Goal: Transaction & Acquisition: Purchase product/service

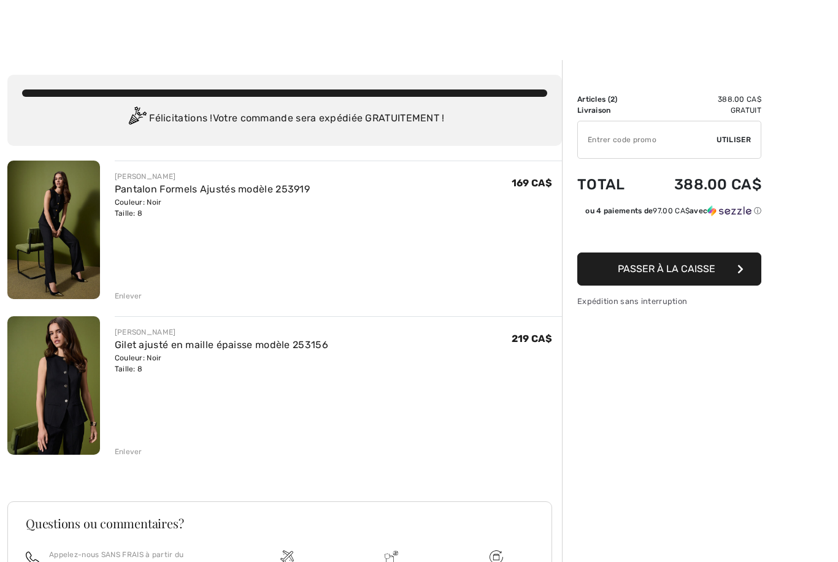
scroll to position [12, 0]
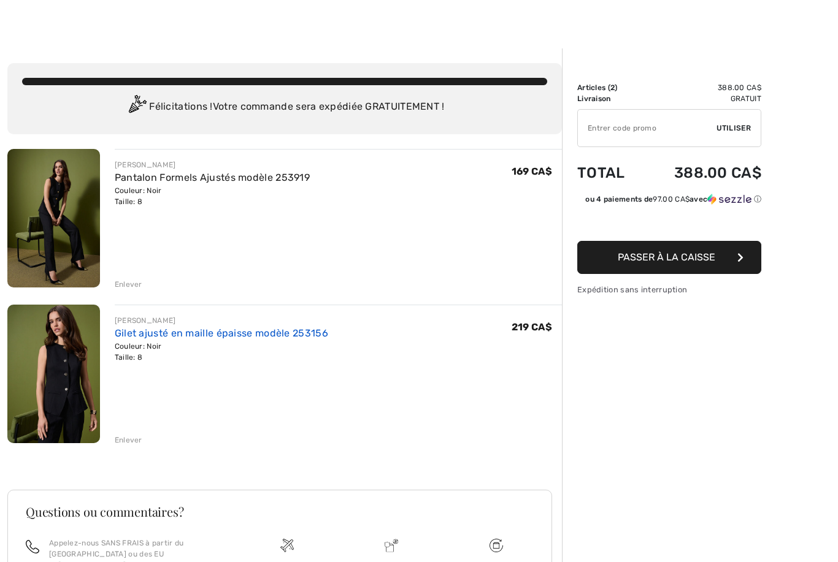
click at [277, 337] on link "Gilet ajusté en maille épaisse modèle 253156" at bounding box center [221, 333] width 213 height 12
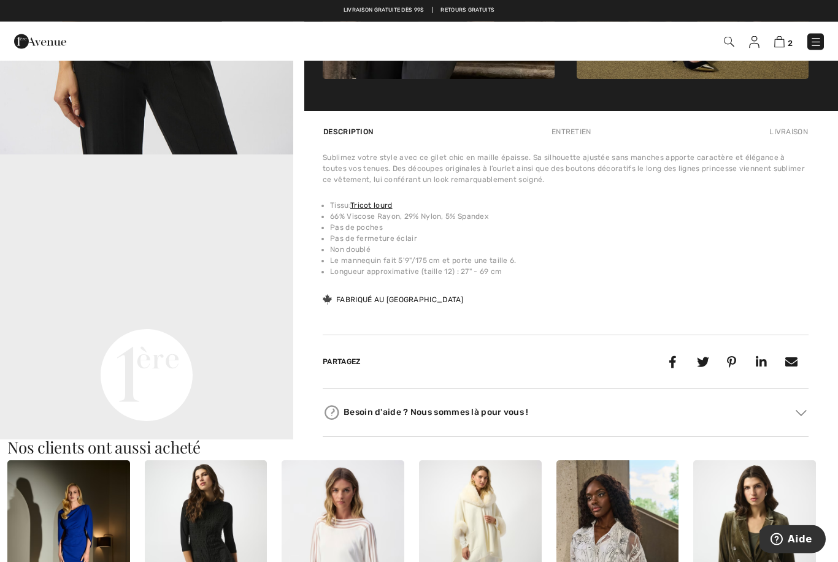
scroll to position [786, 0]
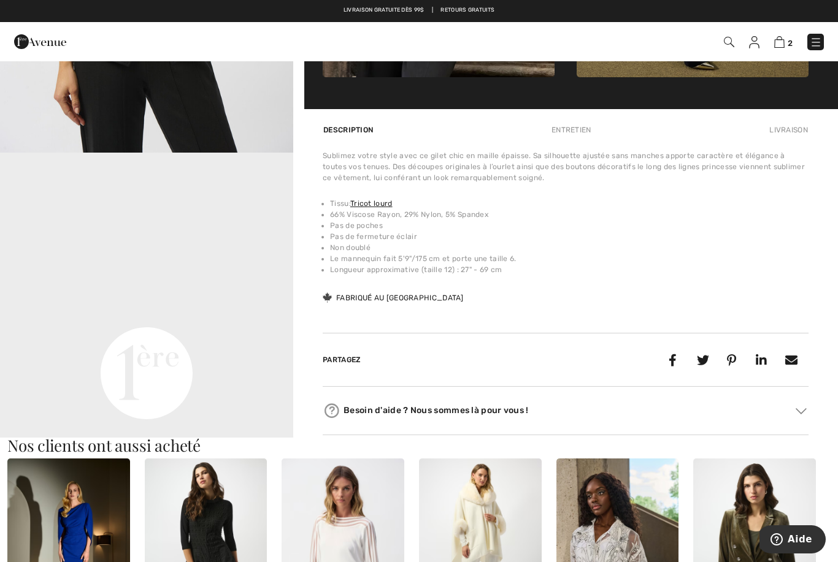
click at [752, 299] on div "Sublimez votre style avec ce gilet chic en maille épaisse. Sa silhouette ajusté…" at bounding box center [566, 227] width 486 height 155
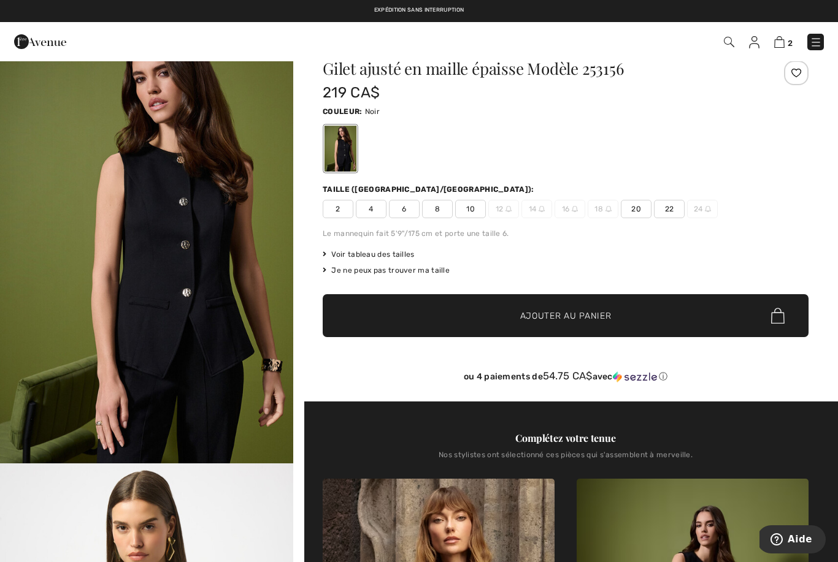
scroll to position [29, 0]
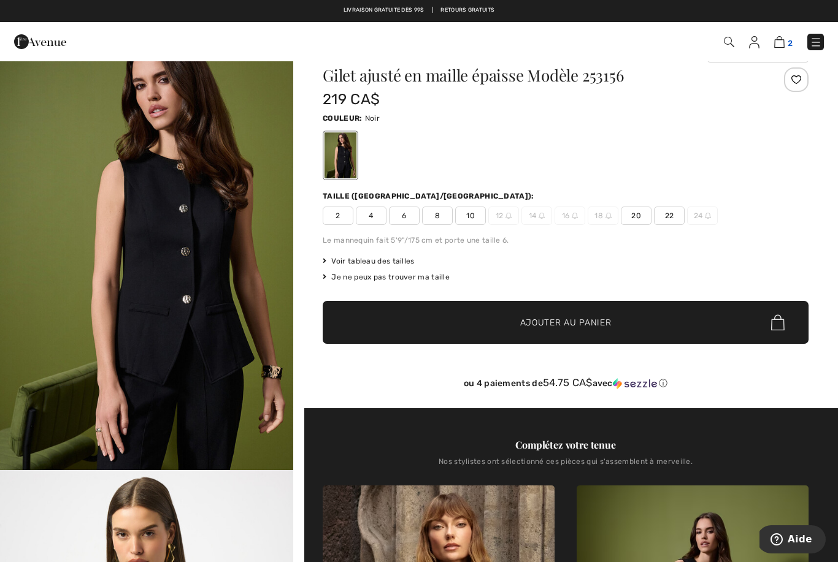
click at [776, 40] on img at bounding box center [779, 42] width 10 height 12
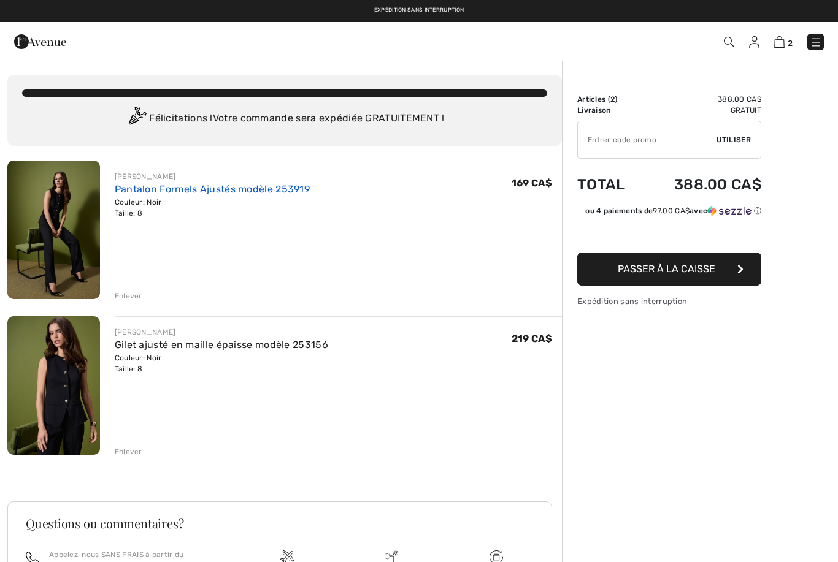
click at [262, 188] on link "Pantalon Formels Ajustés modèle 253919" at bounding box center [212, 189] width 195 height 12
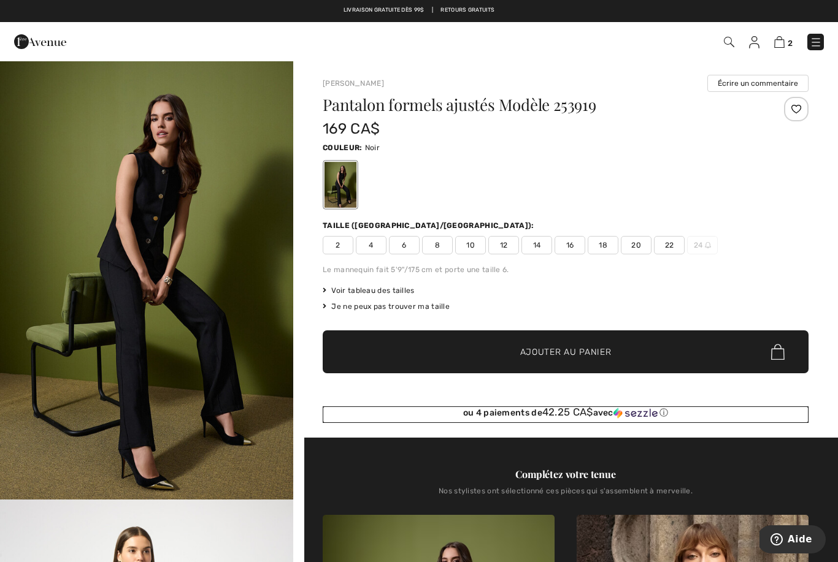
click at [789, 415] on div "ou 4 paiements de 42.25 CA$ avec ⓘ" at bounding box center [566, 413] width 486 height 12
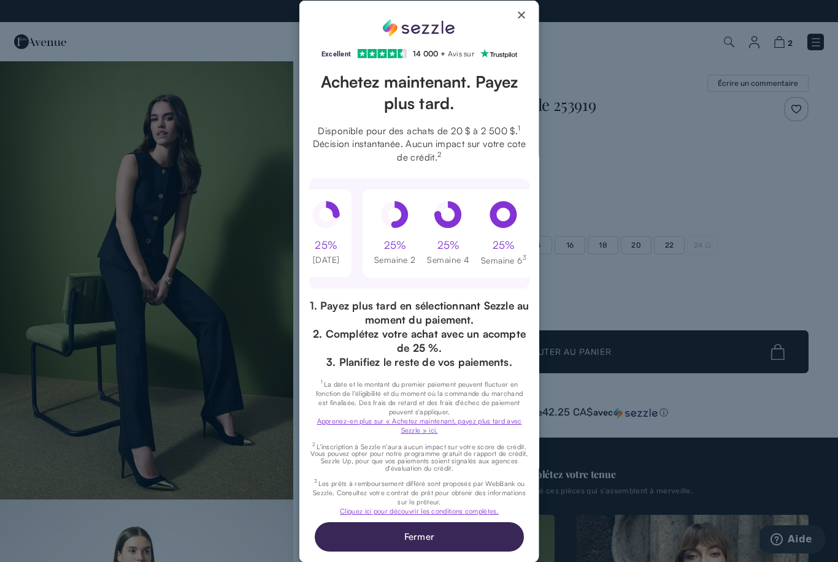
click at [526, 13] on button "Close Sezzle Modal" at bounding box center [521, 17] width 15 height 15
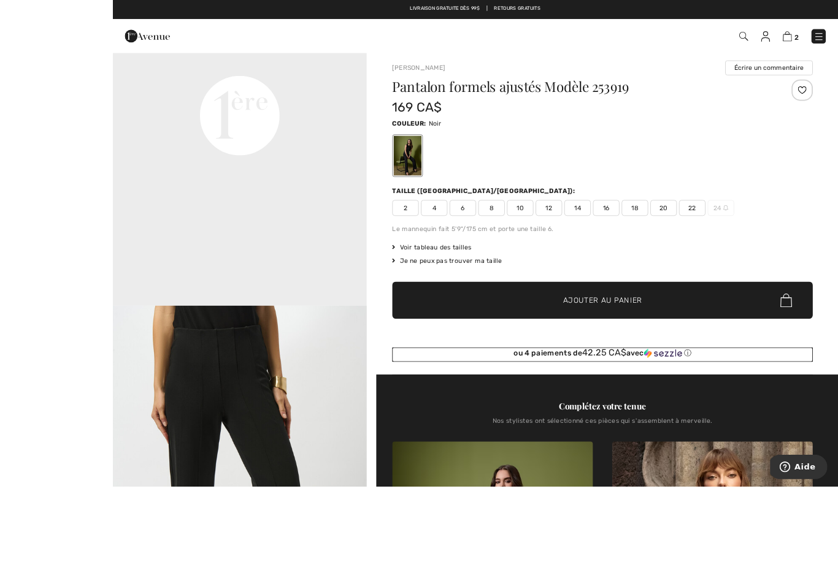
scroll to position [7, 0]
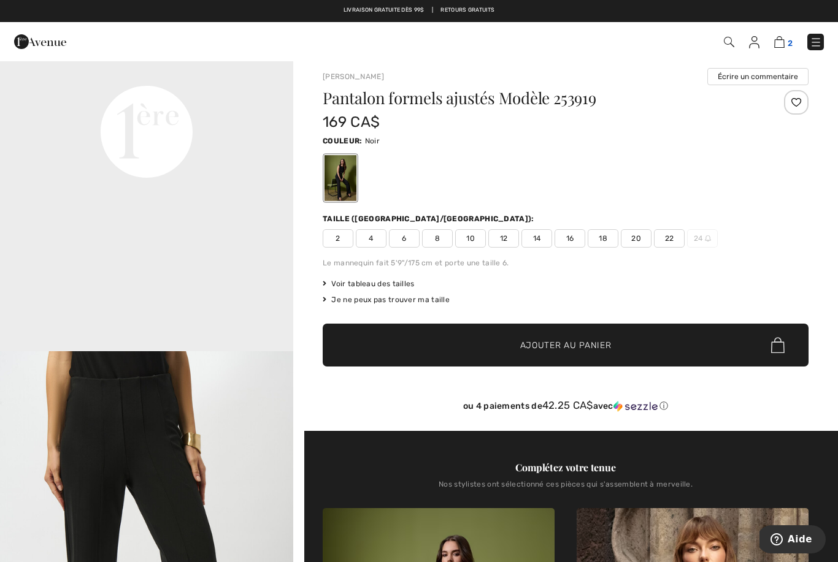
click at [779, 46] on img at bounding box center [779, 42] width 10 height 12
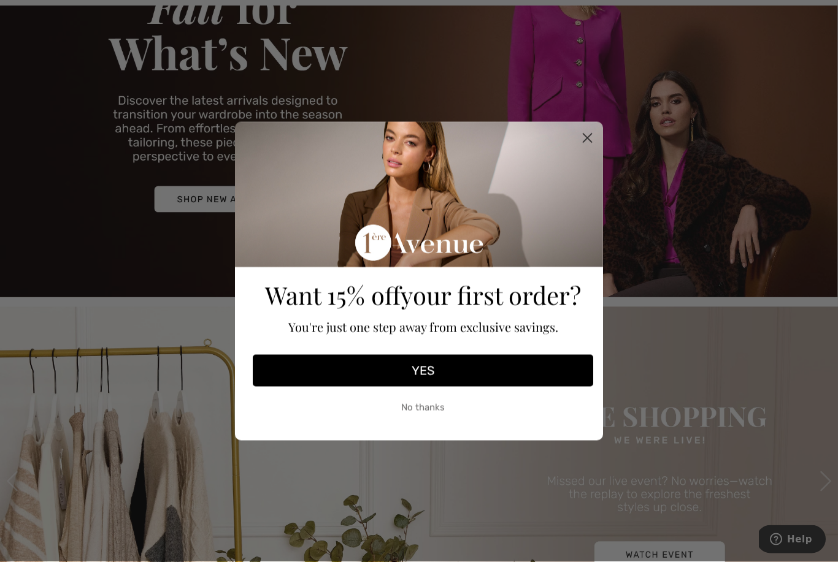
scroll to position [164, 0]
click at [546, 387] on button "YES" at bounding box center [423, 371] width 340 height 32
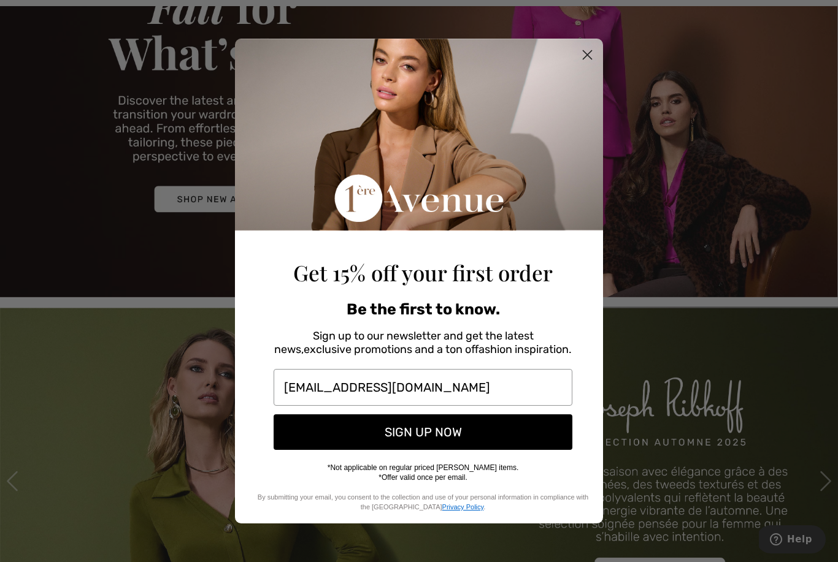
type input "[EMAIL_ADDRESS][DOMAIN_NAME]"
click at [478, 445] on button "SIGN UP NOW" at bounding box center [422, 433] width 299 height 36
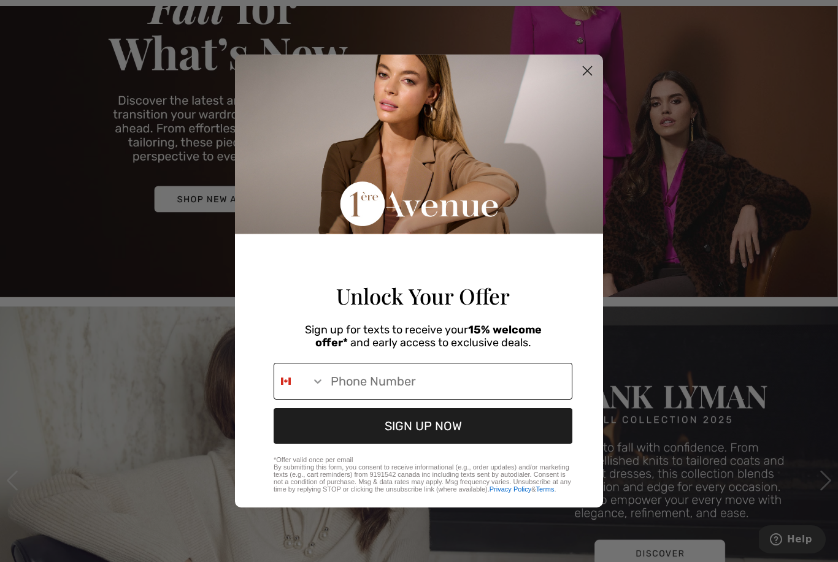
click at [470, 399] on input "Phone Number" at bounding box center [447, 382] width 247 height 36
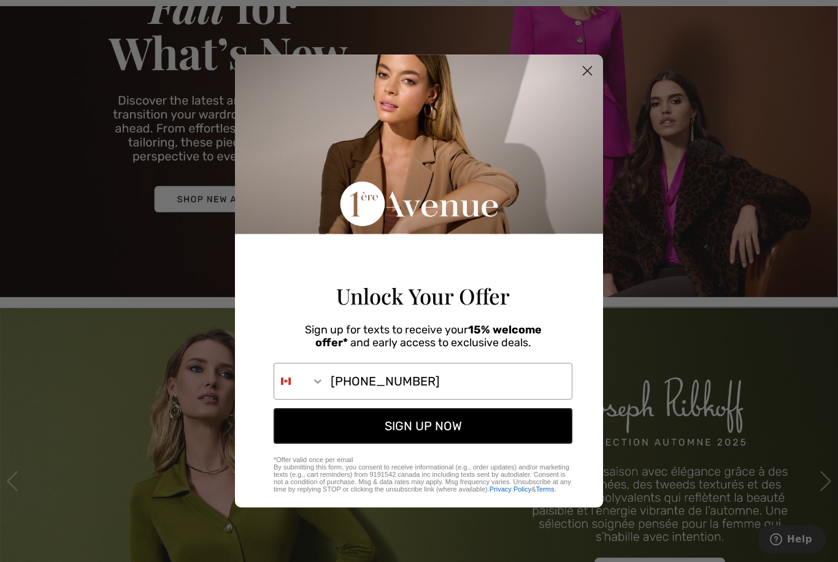
type input "418-360-7977"
click at [453, 444] on button "SIGN UP NOW" at bounding box center [422, 426] width 299 height 36
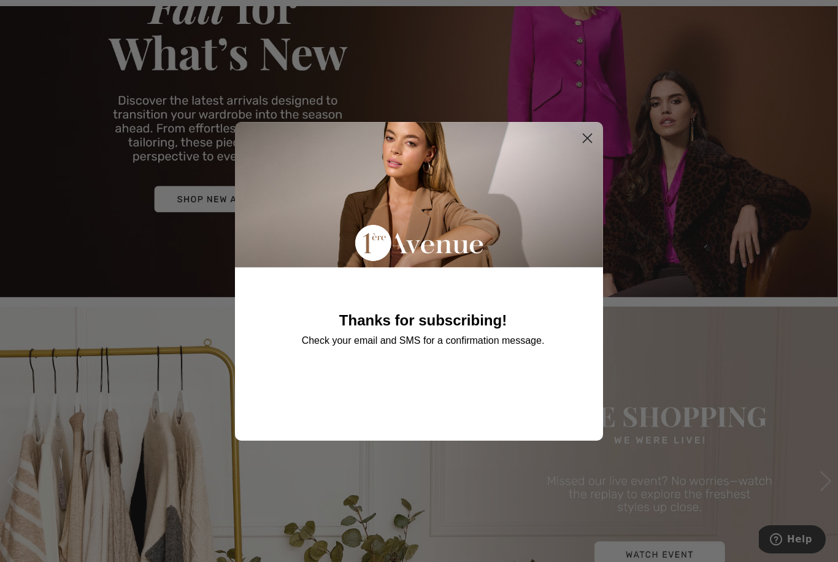
click at [586, 148] on circle "Close dialog" at bounding box center [587, 138] width 20 height 20
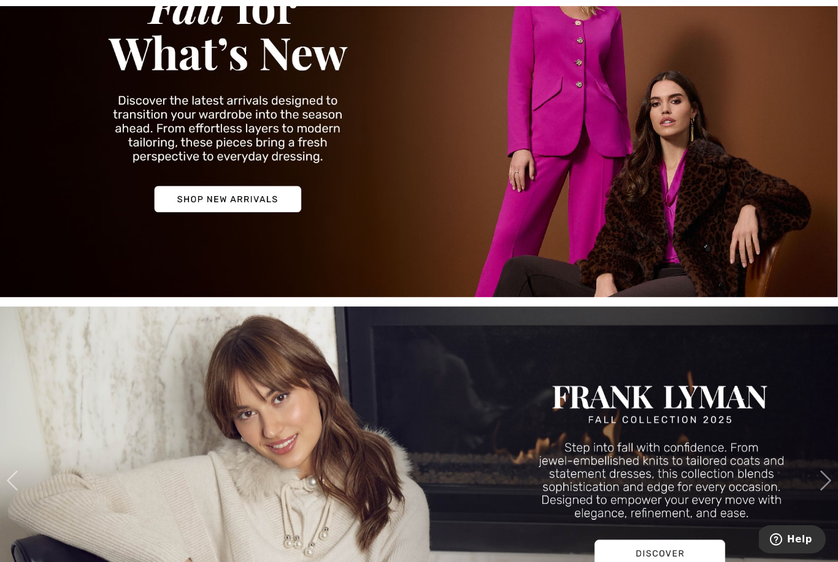
scroll to position [184, 0]
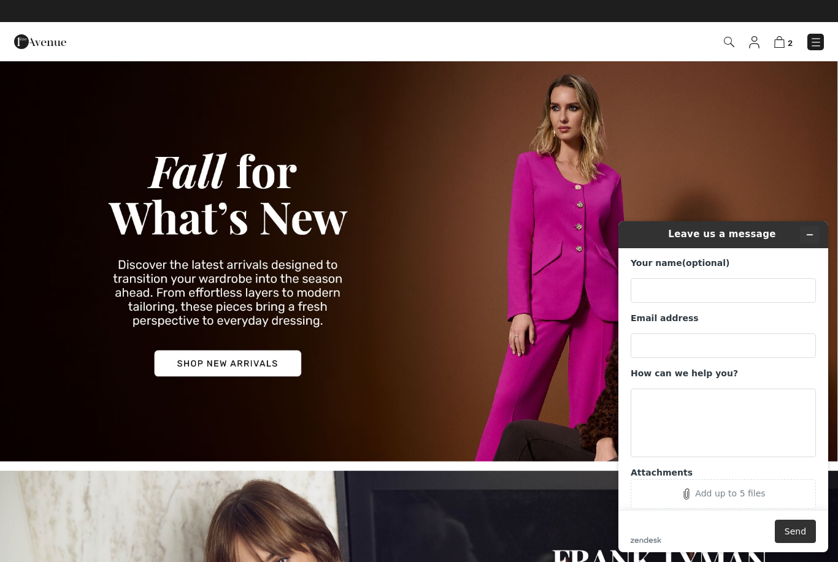
click at [808, 240] on button "Minimize widget" at bounding box center [810, 234] width 20 height 17
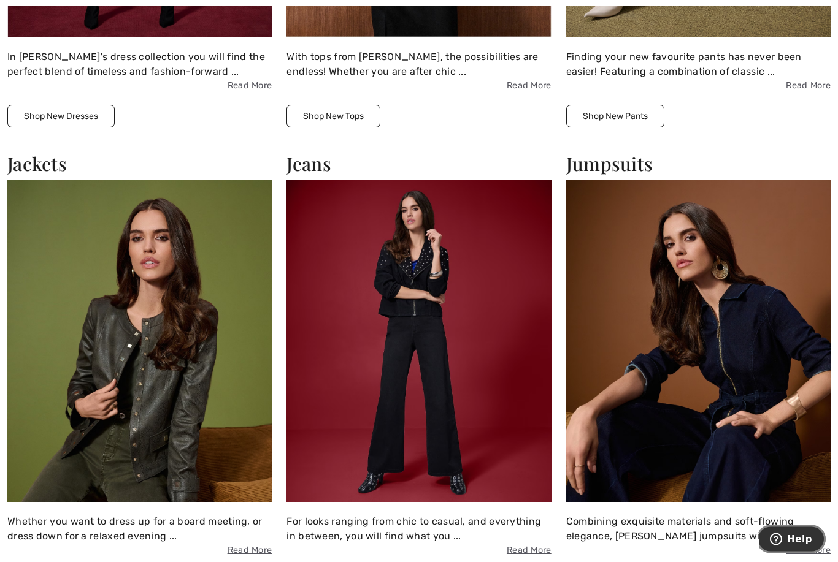
scroll to position [1367, 0]
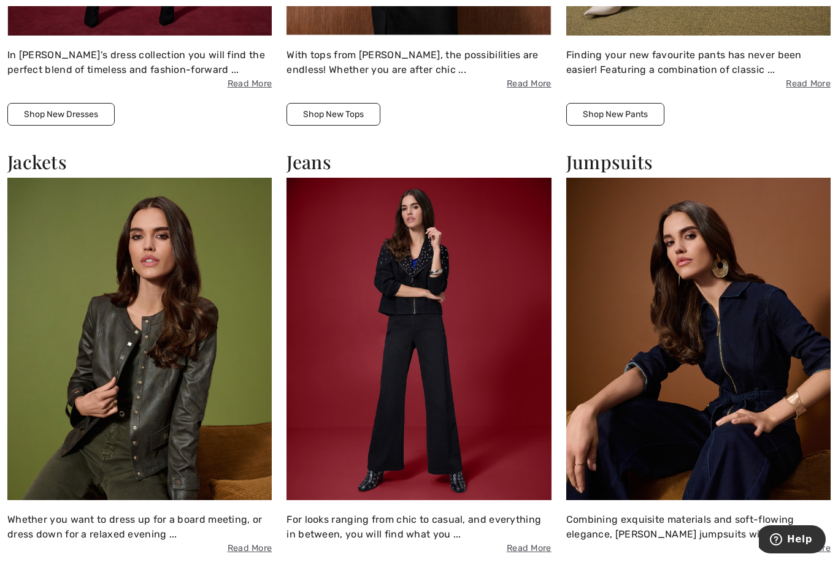
click at [147, 373] on img at bounding box center [139, 339] width 264 height 323
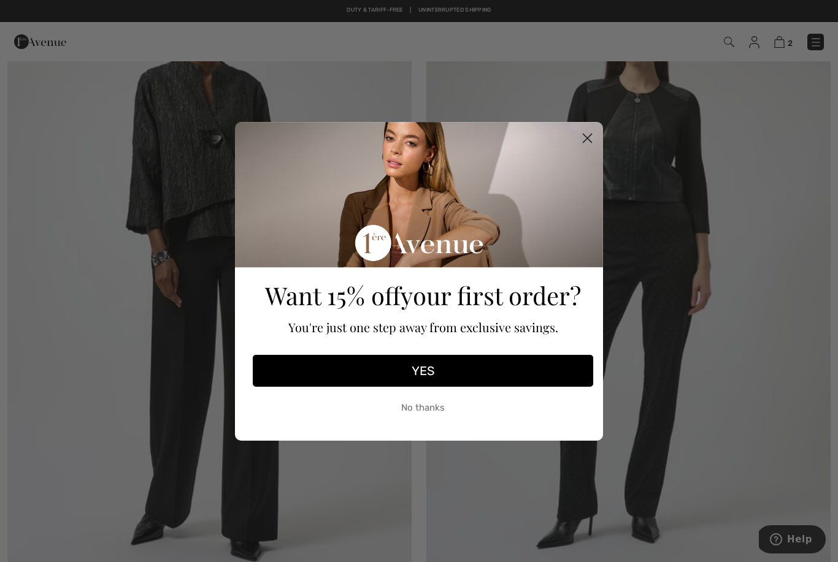
scroll to position [190, 0]
click at [579, 148] on icon "Close dialog" at bounding box center [586, 138] width 21 height 21
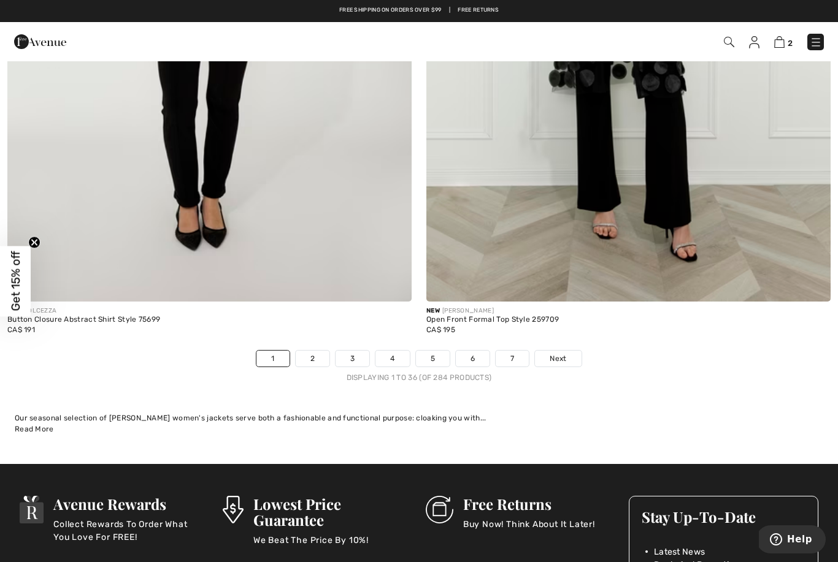
scroll to position [11855, 0]
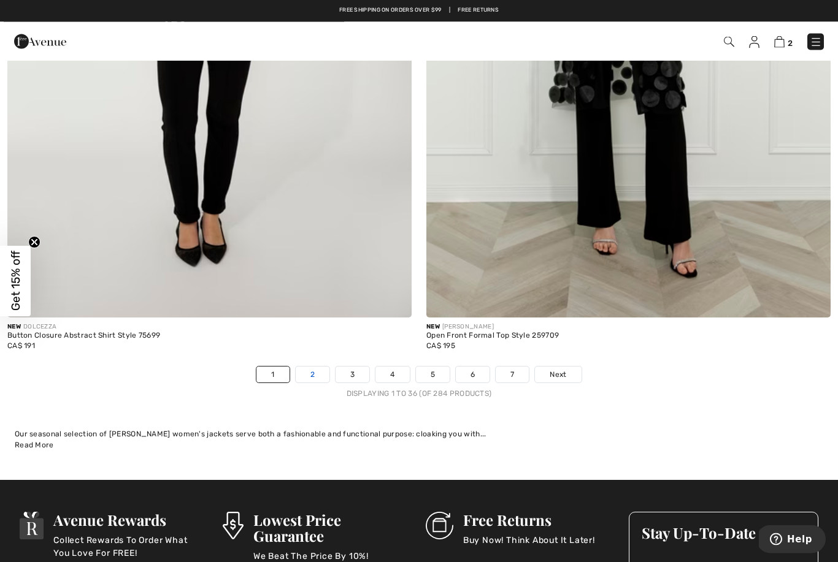
click at [308, 372] on link "2" at bounding box center [313, 375] width 34 height 16
click at [310, 367] on link "2" at bounding box center [313, 375] width 34 height 16
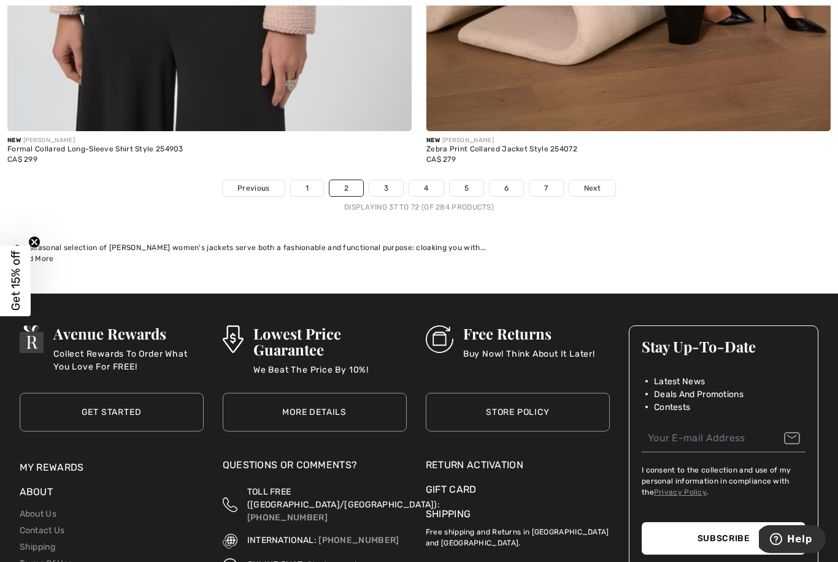
scroll to position [12032, 0]
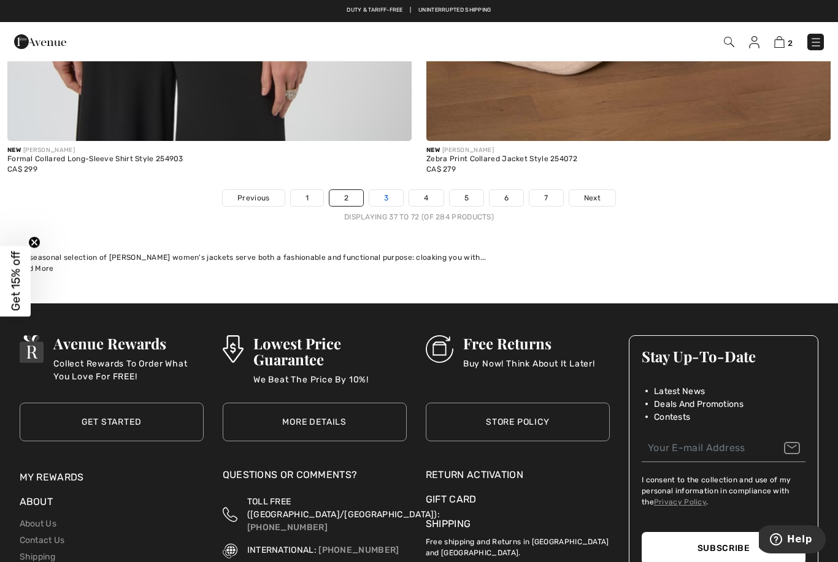
click at [381, 190] on link "3" at bounding box center [386, 198] width 34 height 16
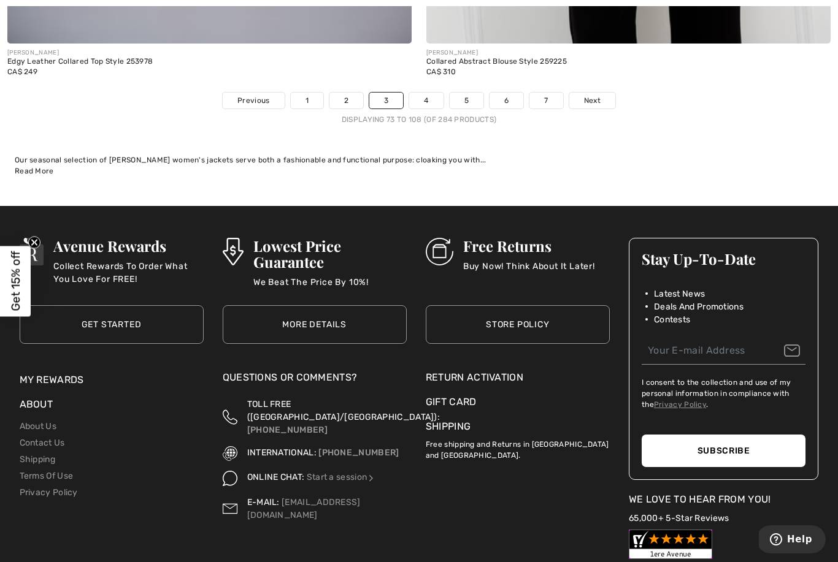
scroll to position [12103, 0]
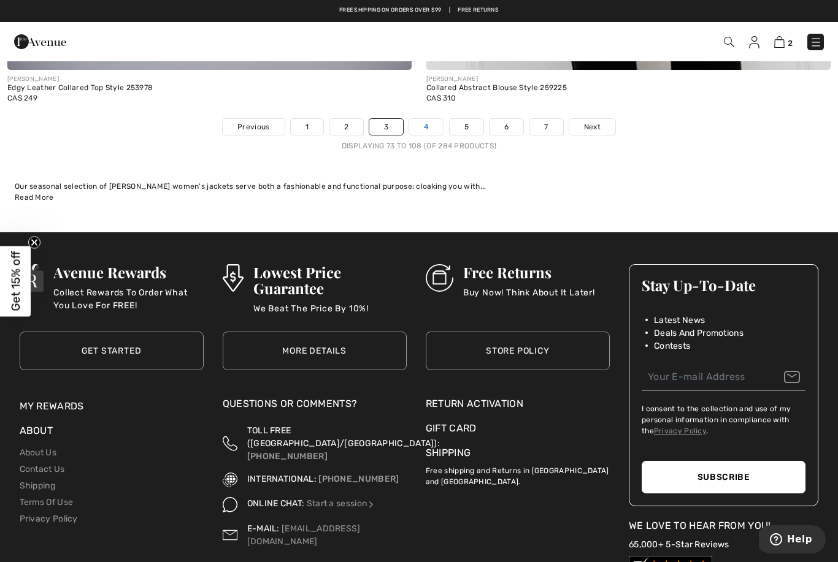
click at [428, 119] on link "4" at bounding box center [426, 127] width 34 height 16
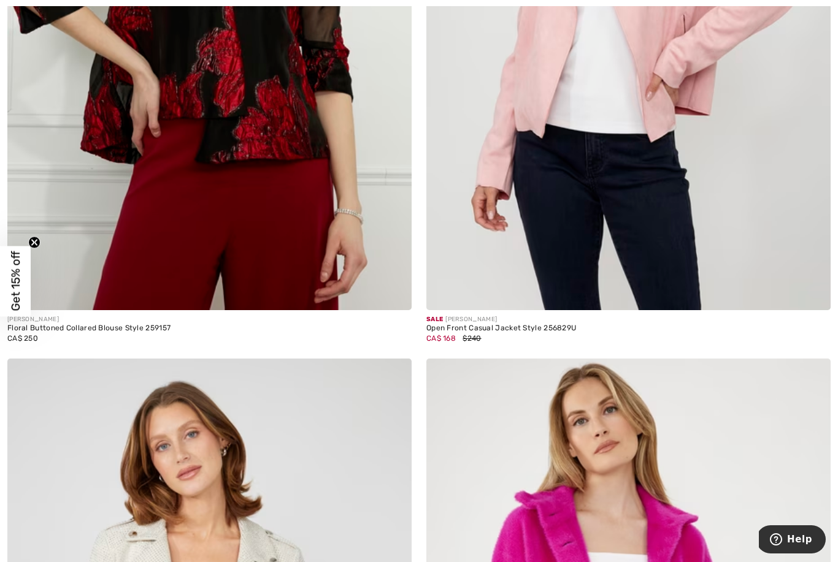
scroll to position [7143, 0]
